Goal: Information Seeking & Learning: Learn about a topic

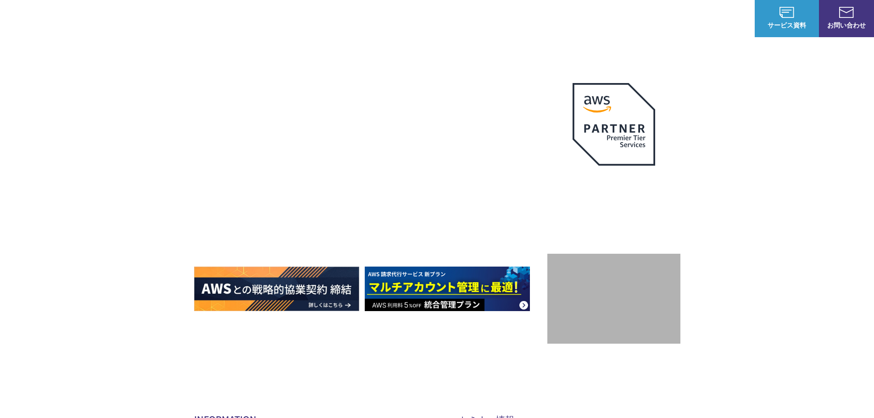
click at [225, 75] on link "AWS請求代行サービス" at bounding box center [233, 77] width 65 height 9
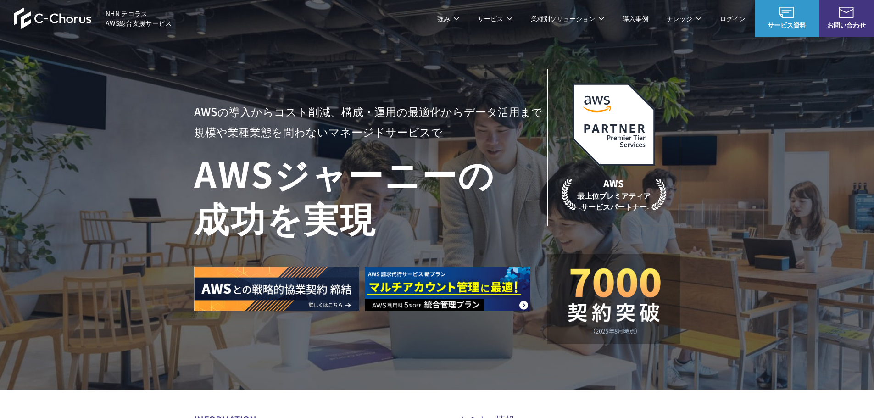
click at [43, 14] on img at bounding box center [53, 18] width 78 height 22
